Goal: Communication & Community: Answer question/provide support

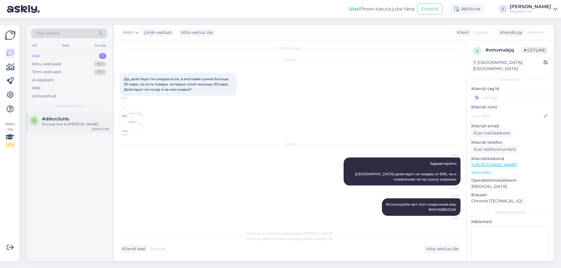
click at [68, 118] on span "#dtkm3ohb" at bounding box center [55, 119] width 27 height 5
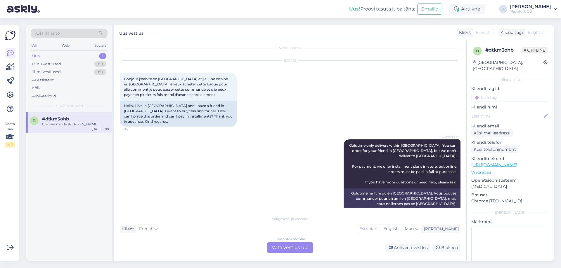
scroll to position [388, 0]
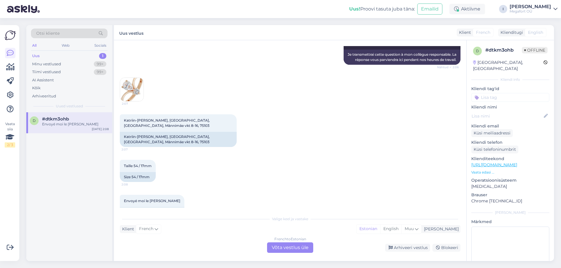
click at [55, 55] on div "Uus 1" at bounding box center [69, 56] width 77 height 8
click at [69, 122] on div "Envoyé moi le [PERSON_NAME]" at bounding box center [75, 124] width 67 height 5
click at [39, 66] on div "Minu vestlused" at bounding box center [46, 64] width 29 height 6
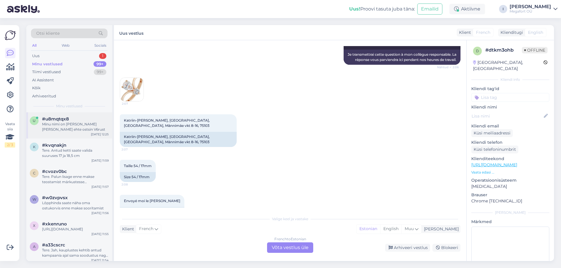
click at [56, 126] on div "Minu nimi on [PERSON_NAME] [PERSON_NAME] ehte ostsin V6rust" at bounding box center [75, 127] width 67 height 11
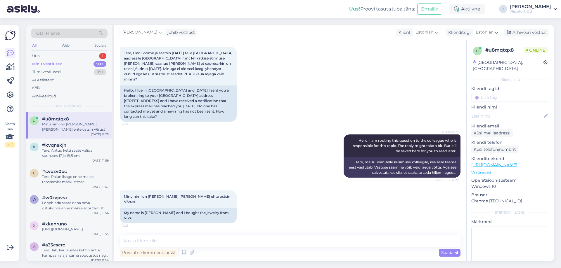
scroll to position [14, 0]
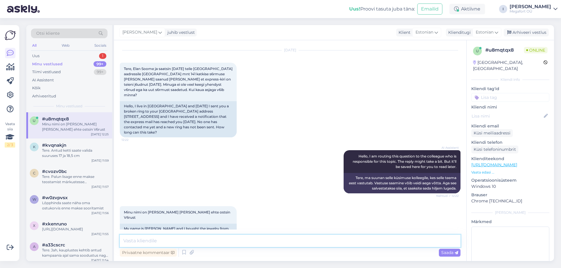
click at [166, 242] on textarea at bounding box center [290, 241] width 340 height 12
type textarea "TereT"
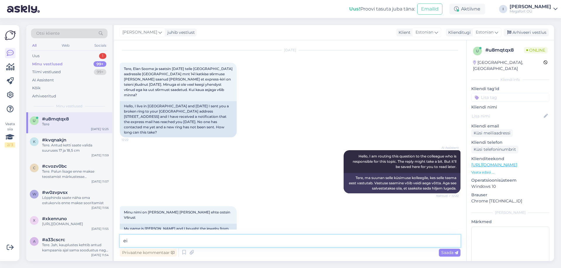
scroll to position [39, 0]
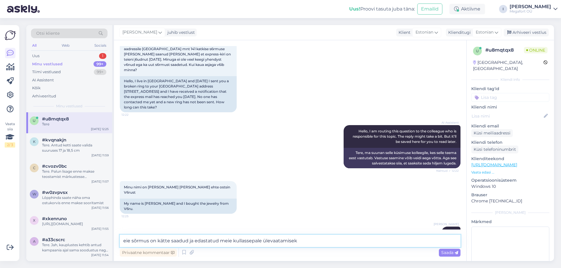
type textarea "eie sõrmus on kätte saadud ja edastatud meie kullassepale ülevaatamiseks"
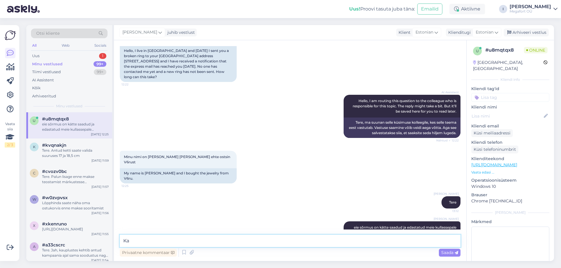
type textarea "K"
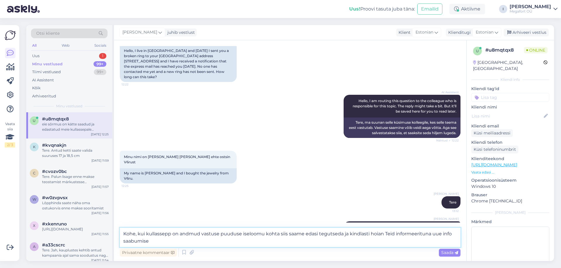
type textarea "Kohe, kui kullassepp on andmud vastuse puuduse iseloomu kohta siis saame edasi …"
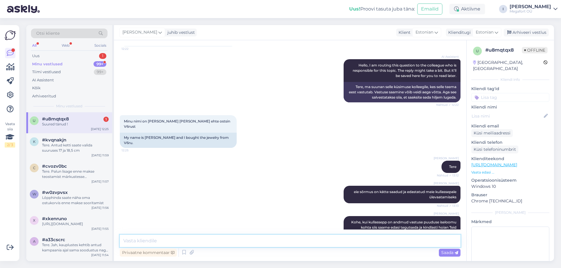
scroll to position [131, 0]
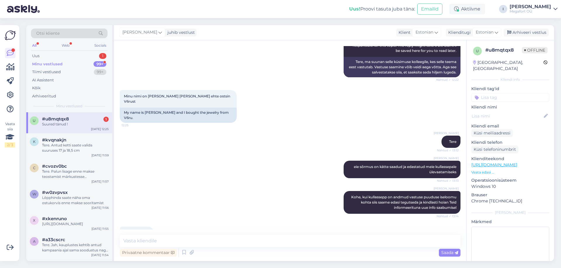
click at [90, 119] on div "#u8mqtqx8 1" at bounding box center [75, 119] width 67 height 5
